Goal: Information Seeking & Learning: Learn about a topic

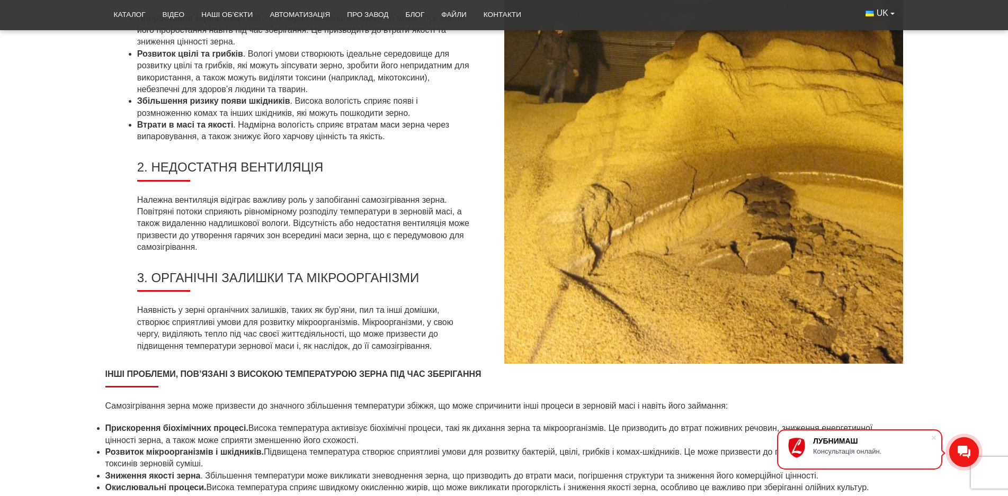
scroll to position [1324, 0]
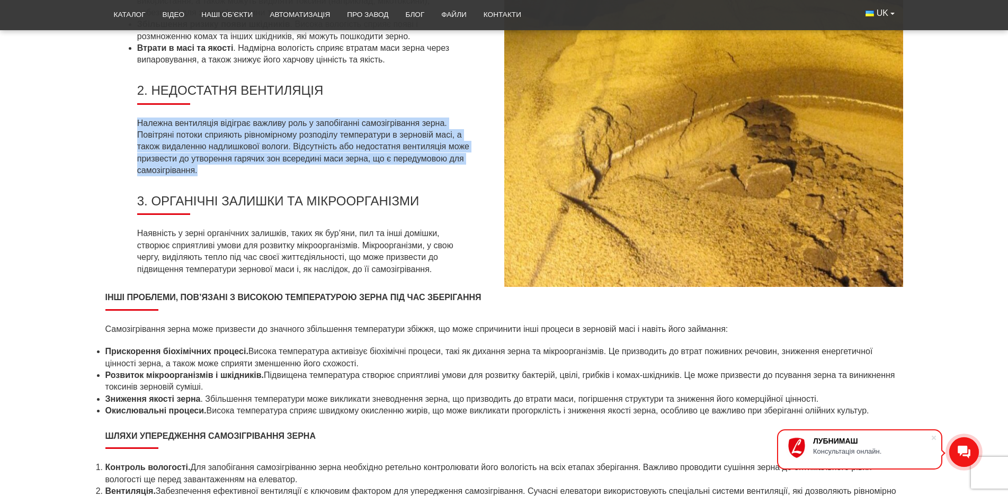
drag, startPoint x: 138, startPoint y: 125, endPoint x: 187, endPoint y: 162, distance: 61.3
click at [202, 172] on p "Належна вентиляція відіграє важливу роль у запобіганні самозігрівання зерна. По…" at bounding box center [304, 147] width 335 height 59
copy p "Належна вентиляція відіграє важливу роль у запобіганні самозігрівання зерна. По…"
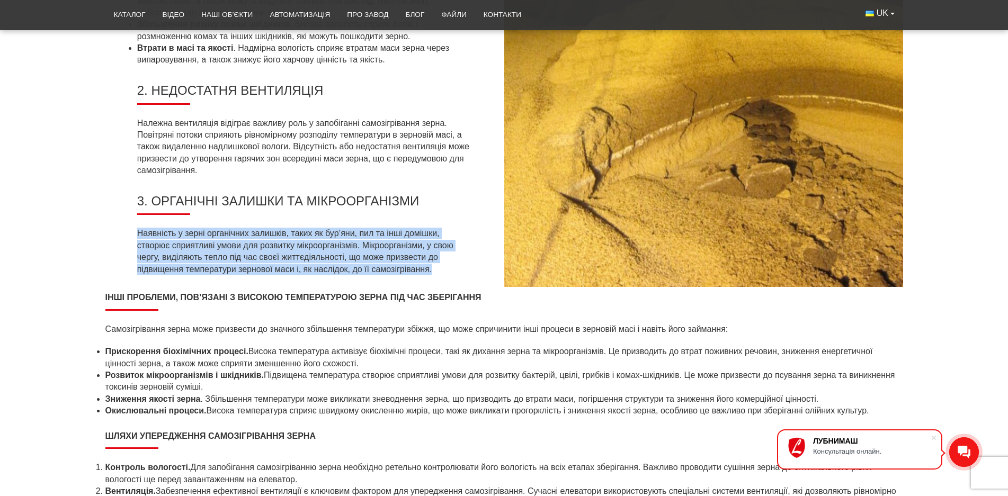
drag, startPoint x: 137, startPoint y: 233, endPoint x: 425, endPoint y: 263, distance: 289.2
click at [439, 270] on p "Наявність у зерні органічних залишків, таких як бур’яни, пил та інші домішки, с…" at bounding box center [304, 252] width 335 height 48
copy p "Наявність у зерні органічних залишків, таких як бур’яни, пил та інші домішки, с…"
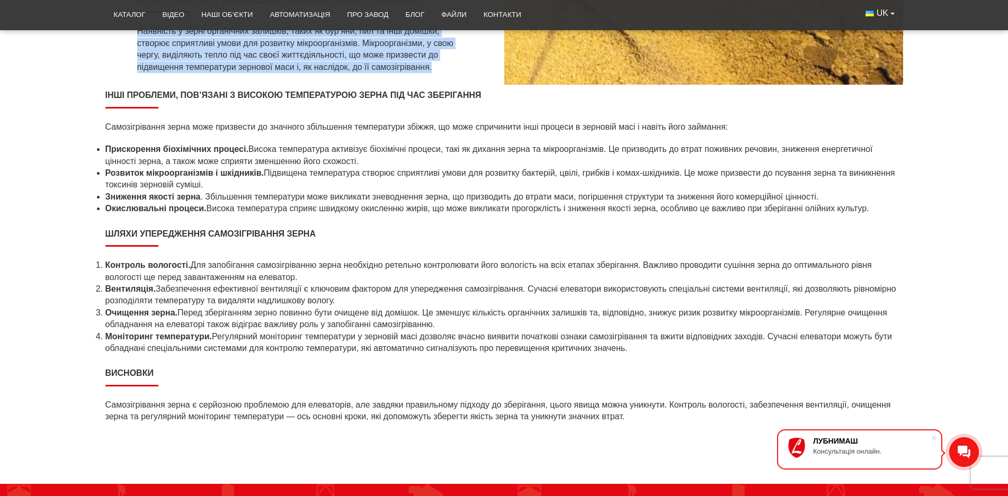
scroll to position [1536, 0]
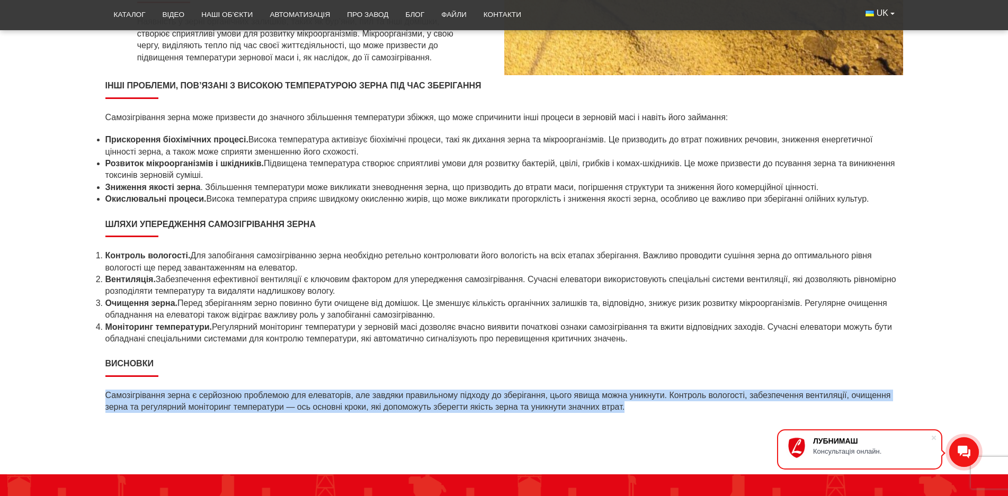
drag, startPoint x: 108, startPoint y: 396, endPoint x: 624, endPoint y: 401, distance: 516.0
click at [632, 405] on p "Самозігрівання зерна є серйозною проблемою для елеваторів, але завдяки правильн…" at bounding box center [504, 402] width 798 height 24
copy p "Самозігрівання зерна є серйозною проблемою для елеваторів, але завдяки правильн…"
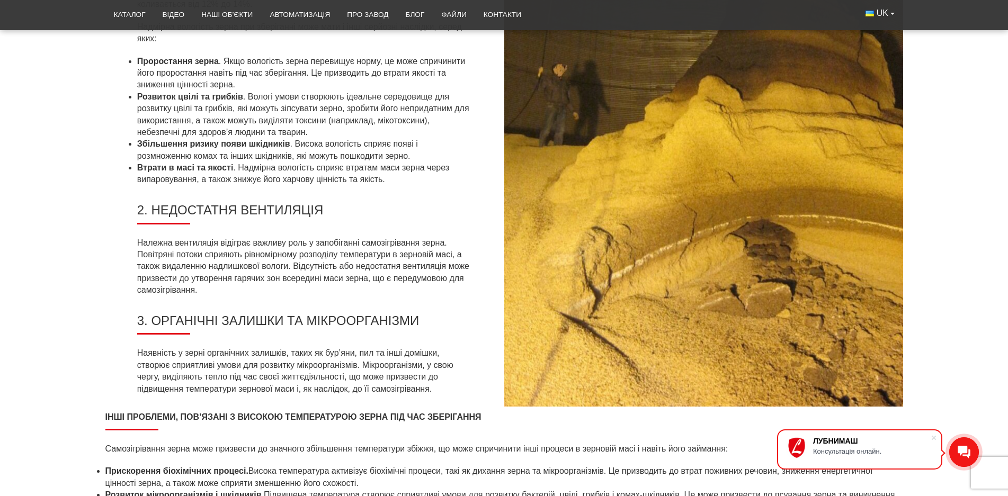
scroll to position [1060, 0]
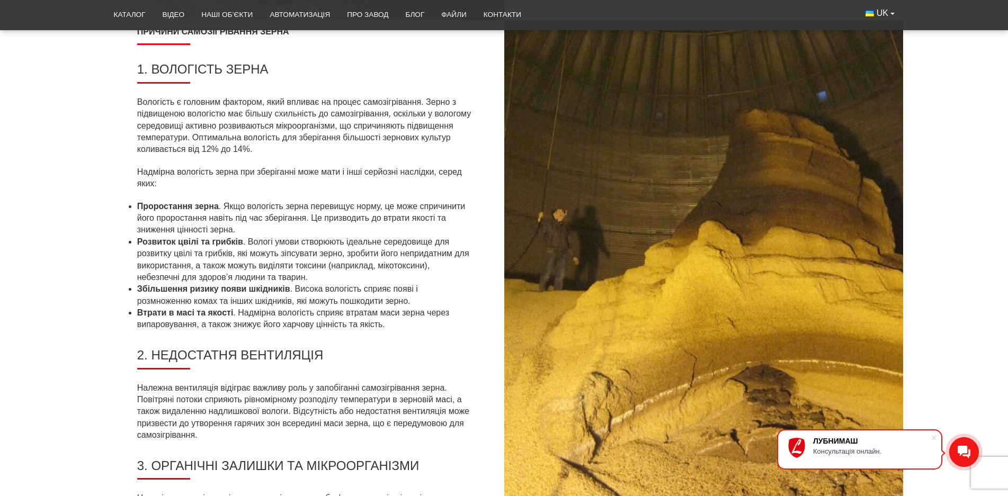
click at [632, 221] on img at bounding box center [703, 286] width 399 height 532
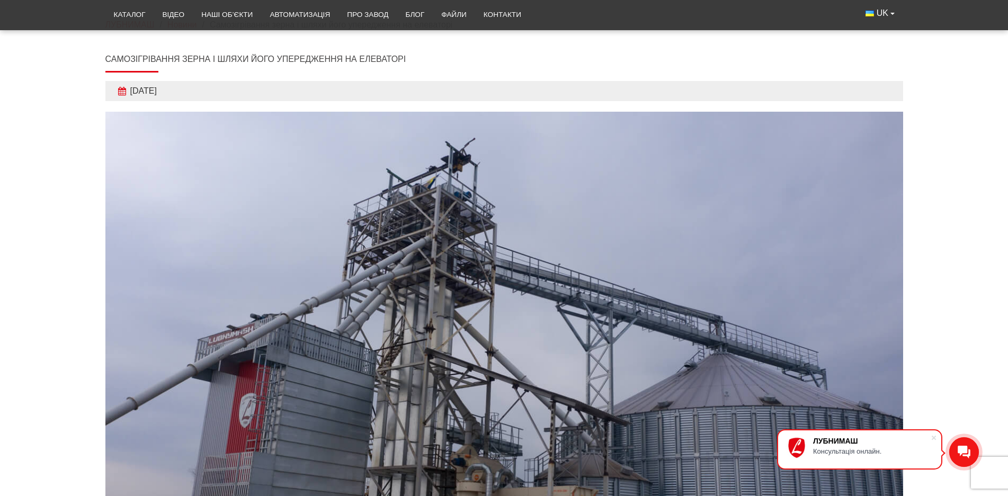
scroll to position [0, 0]
